Goal: Find specific page/section: Locate a particular part of the current website

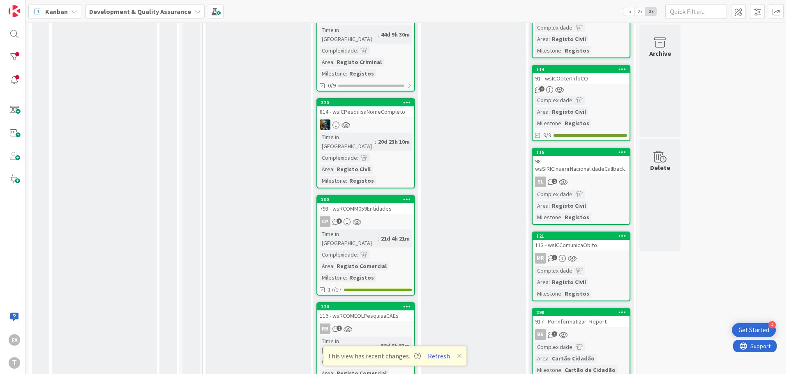
scroll to position [534, 0]
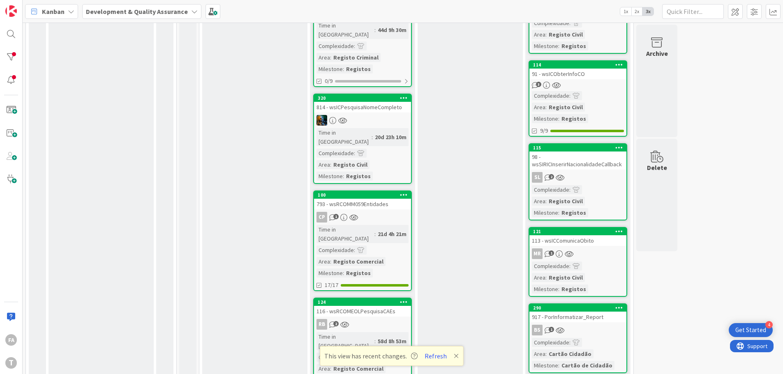
click at [386, 306] on div "116 - wsRCOMEOLPesquisaCAEs" at bounding box center [362, 311] width 97 height 11
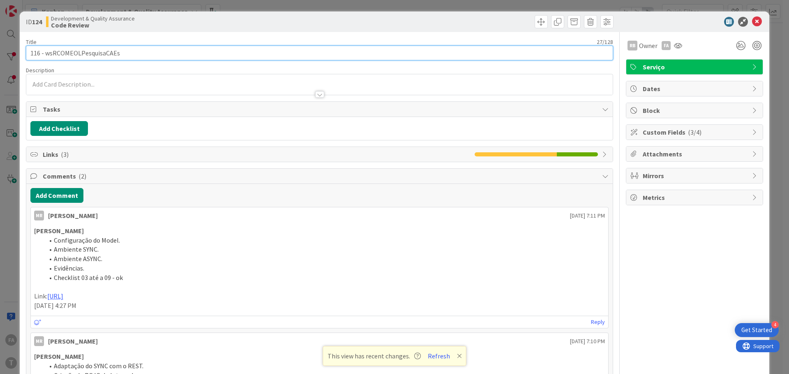
click at [94, 55] on input "116 - wsRCOMEOLPesquisaCAEs" at bounding box center [319, 53] width 587 height 15
click at [88, 54] on input "116 - wsRCOMEOLPesquisaCAEs" at bounding box center [319, 53] width 587 height 15
